Goal: Use online tool/utility

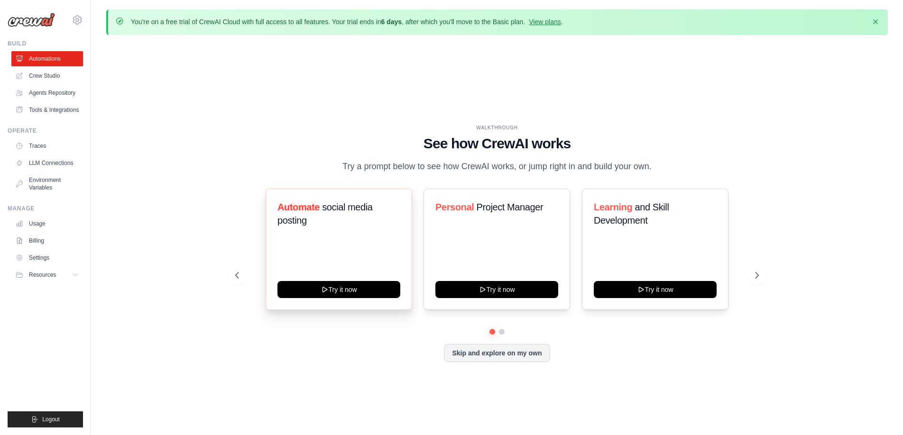
click at [321, 228] on div "Automate social media posting" at bounding box center [338, 218] width 123 height 34
click at [298, 225] on h3 "Automate social media posting" at bounding box center [338, 214] width 123 height 27
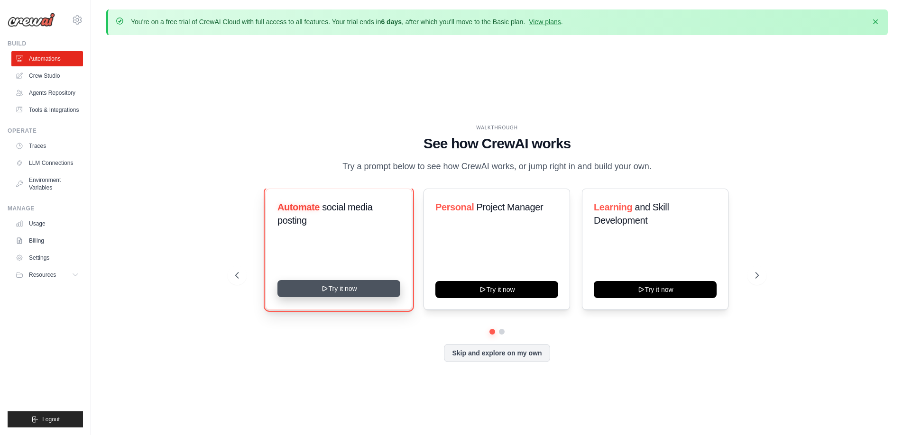
click at [314, 286] on button "Try it now" at bounding box center [338, 288] width 123 height 17
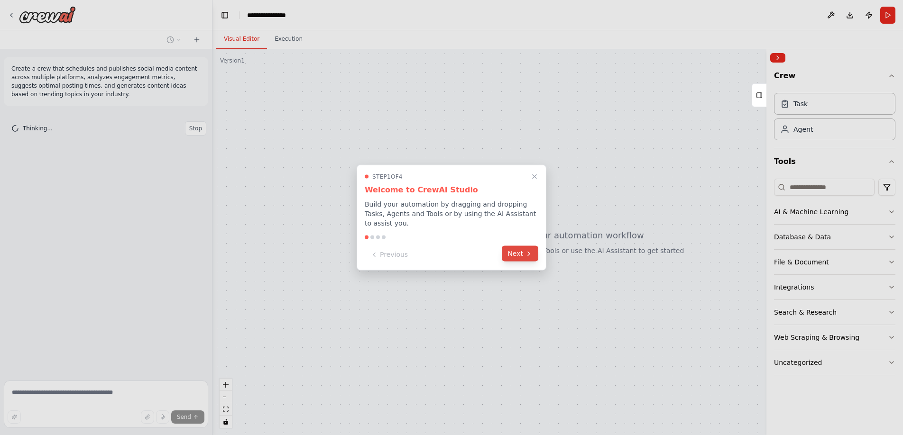
click at [519, 257] on button "Next" at bounding box center [520, 254] width 37 height 16
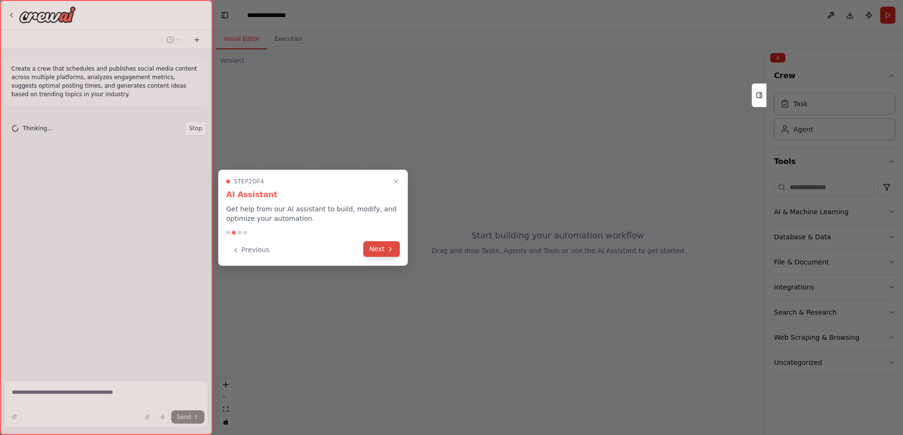
click at [388, 248] on icon at bounding box center [390, 250] width 8 height 8
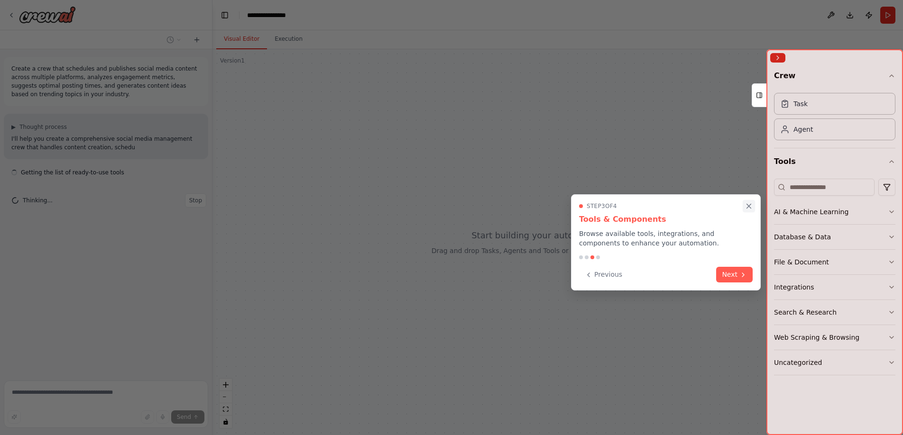
click at [749, 206] on icon "Close walkthrough" at bounding box center [749, 206] width 9 height 9
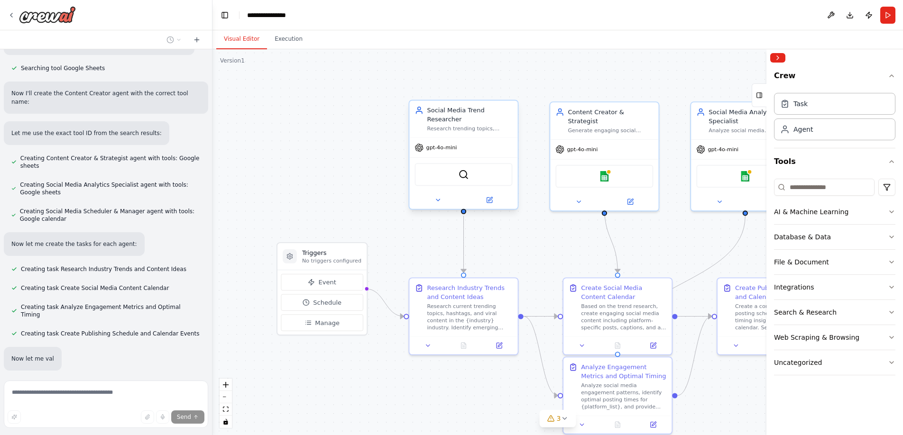
scroll to position [579, 0]
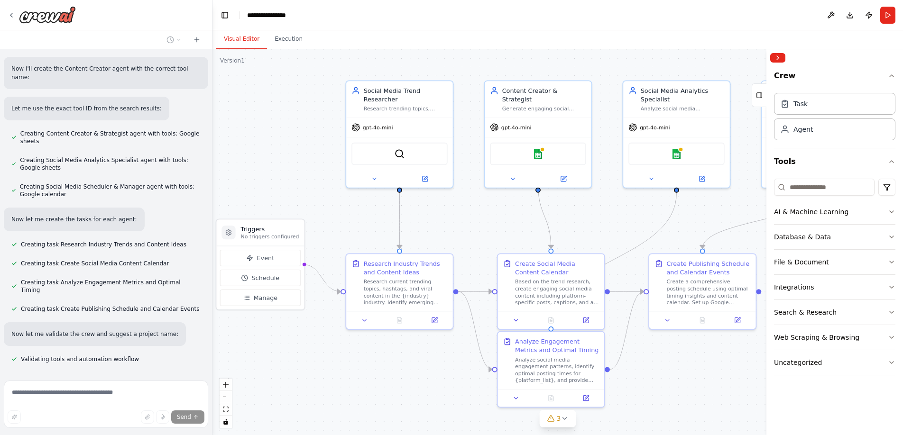
drag, startPoint x: 576, startPoint y: 245, endPoint x: 512, endPoint y: 222, distance: 68.2
click at [512, 222] on div ".deletable-edge-delete-btn { width: 20px; height: 20px; border: 0px solid #ffff…" at bounding box center [557, 242] width 690 height 386
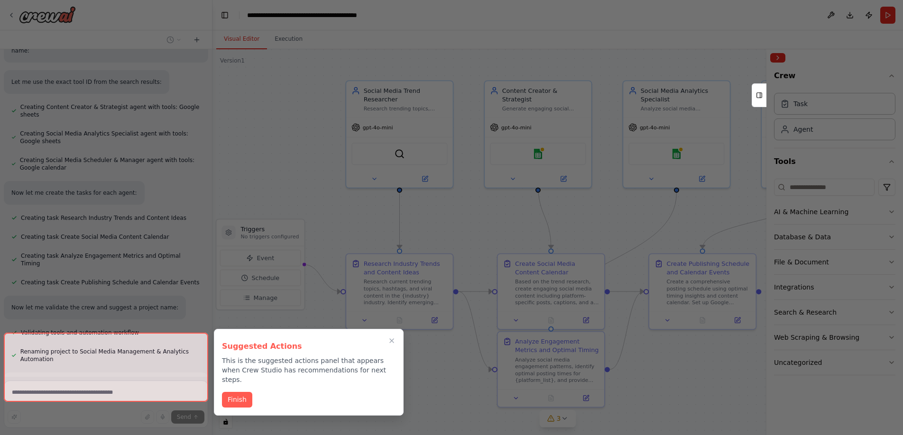
scroll to position [682, 0]
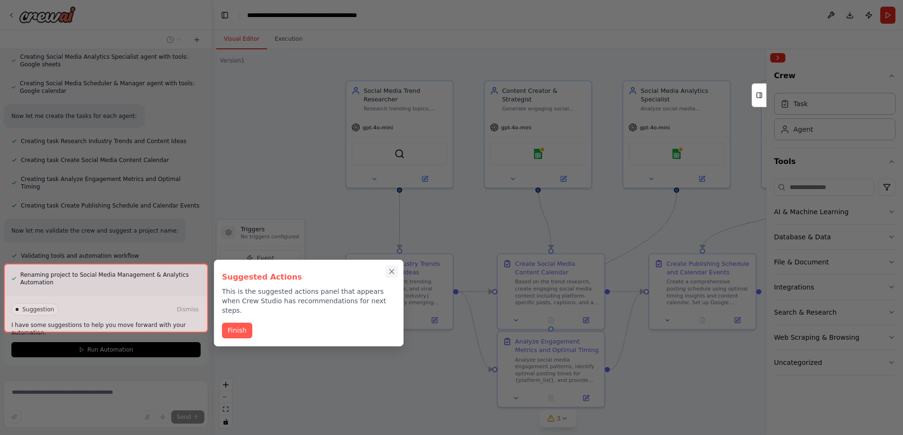
click at [392, 273] on icon "Close walkthrough" at bounding box center [391, 271] width 9 height 9
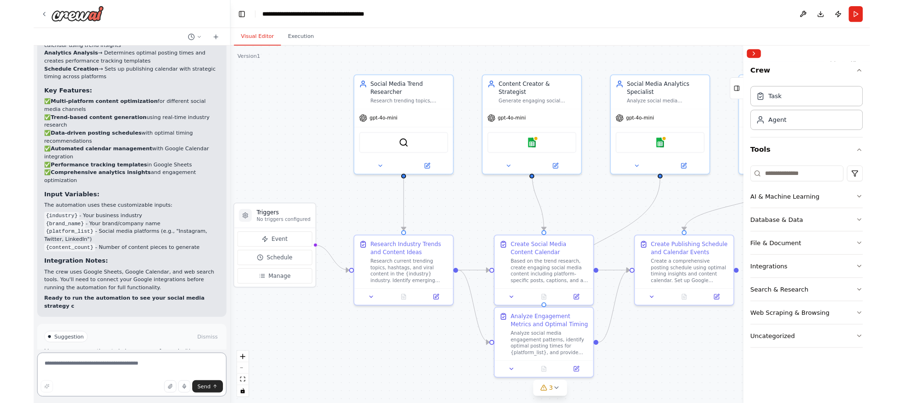
scroll to position [1116, 0]
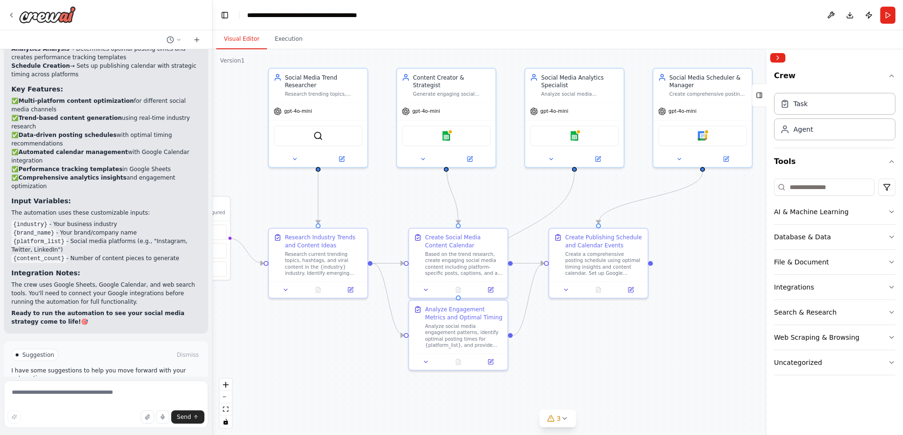
drag, startPoint x: 716, startPoint y: 217, endPoint x: 625, endPoint y: 192, distance: 94.3
click at [625, 192] on div ".deletable-edge-delete-btn { width: 20px; height: 20px; border: 0px solid #ffff…" at bounding box center [557, 242] width 690 height 386
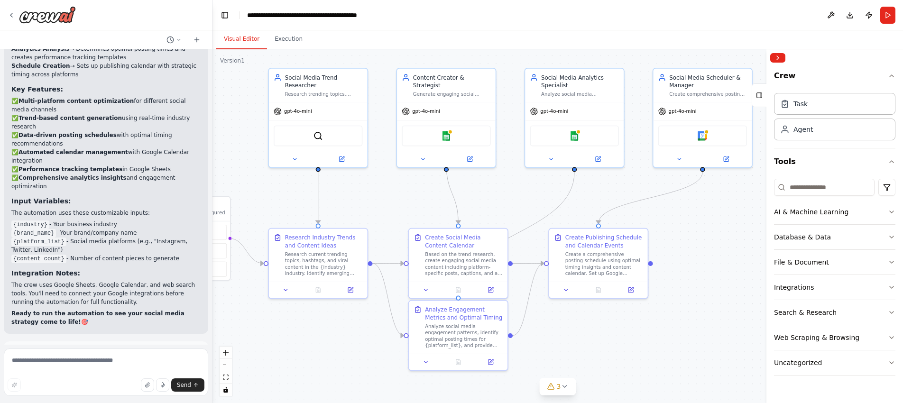
scroll to position [681, 0]
